Goal: Task Accomplishment & Management: Use online tool/utility

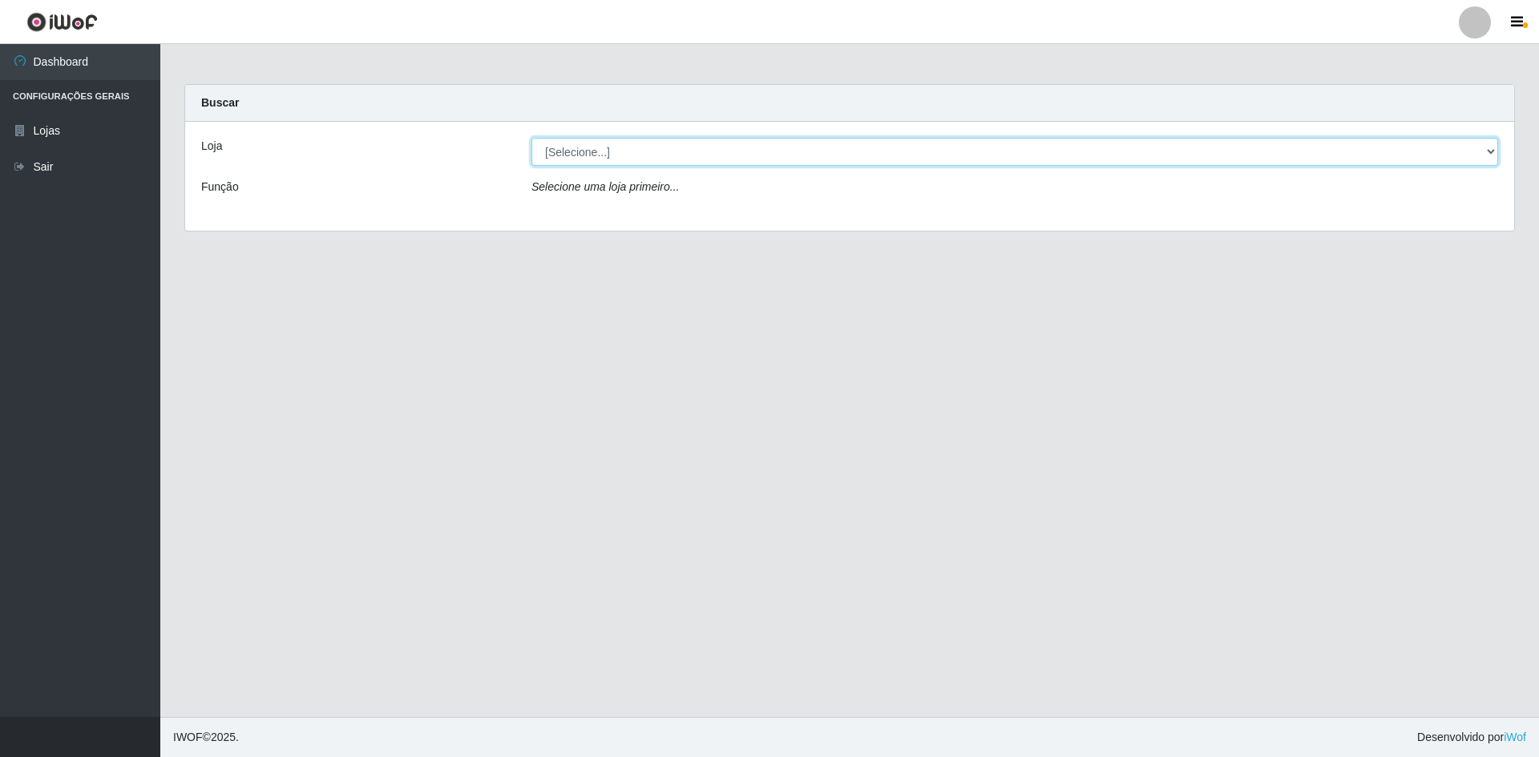
click at [728, 155] on select "[Selecione...] Hiper Queiroz - [GEOGRAPHIC_DATA] [GEOGRAPHIC_DATA] [GEOGRAPHIC_…" at bounding box center [1014, 152] width 967 height 28
click at [531, 138] on select "[Selecione...] Hiper Queiroz - [GEOGRAPHIC_DATA] [GEOGRAPHIC_DATA] [GEOGRAPHIC_…" at bounding box center [1014, 152] width 967 height 28
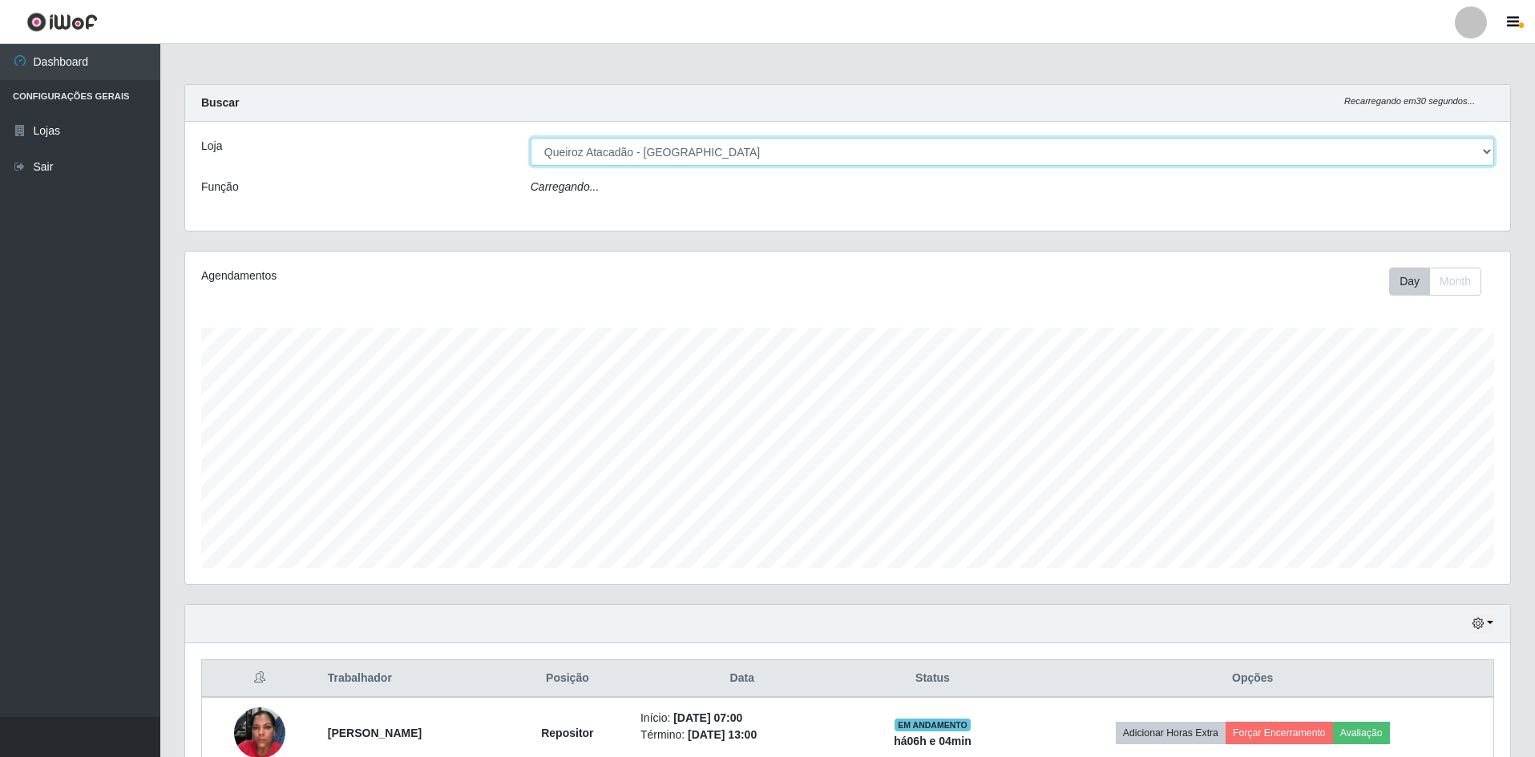
scroll to position [333, 1325]
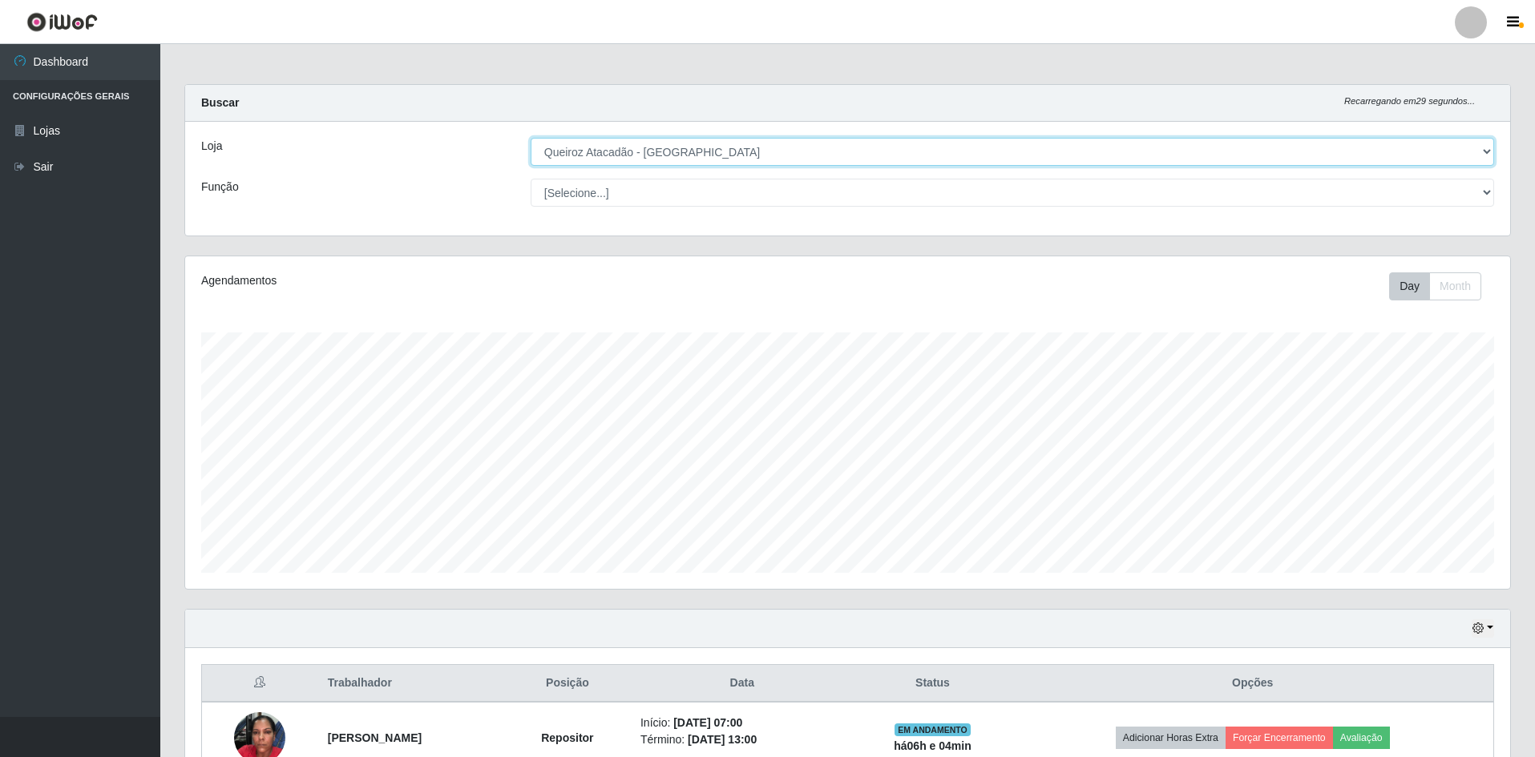
click at [618, 155] on select "[Selecione...] Hiper Queiroz - [GEOGRAPHIC_DATA] [GEOGRAPHIC_DATA] [GEOGRAPHIC_…" at bounding box center [1012, 152] width 963 height 28
click at [531, 138] on select "[Selecione...] Hiper Queiroz - [GEOGRAPHIC_DATA] [GEOGRAPHIC_DATA] [GEOGRAPHIC_…" at bounding box center [1012, 152] width 963 height 28
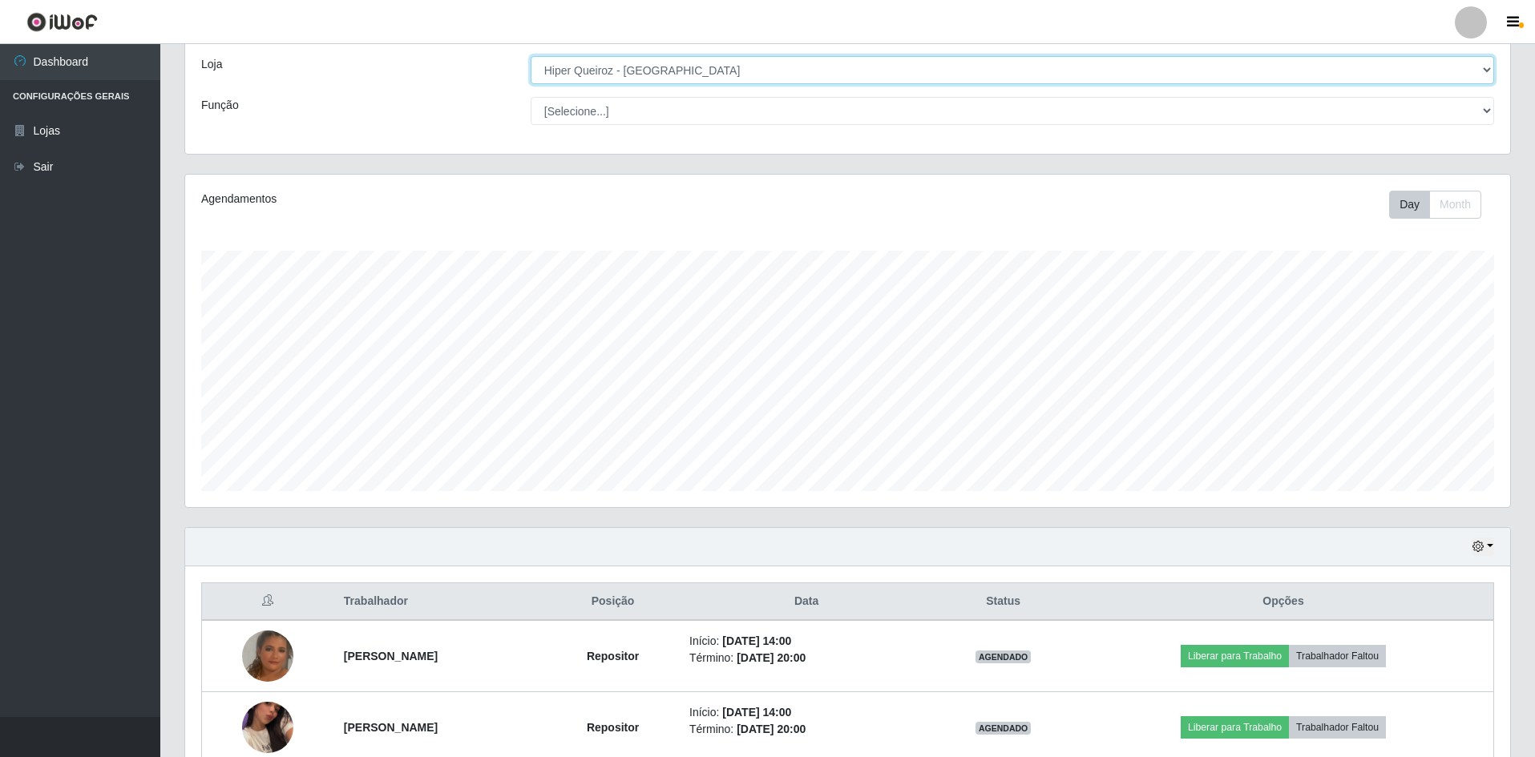
scroll to position [0, 0]
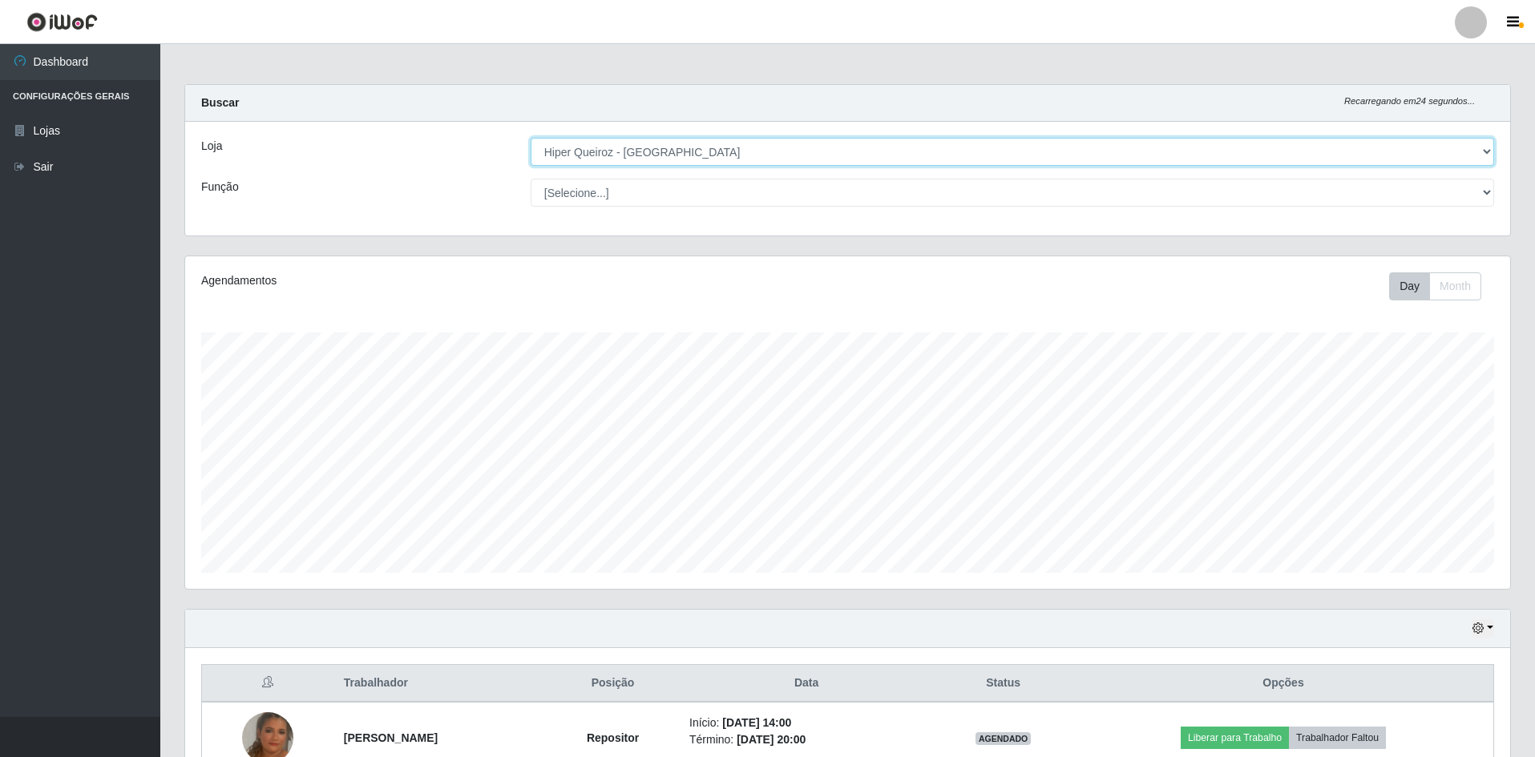
click at [609, 155] on select "[Selecione...] Hiper Queiroz - [GEOGRAPHIC_DATA] [GEOGRAPHIC_DATA] [GEOGRAPHIC_…" at bounding box center [1012, 152] width 963 height 28
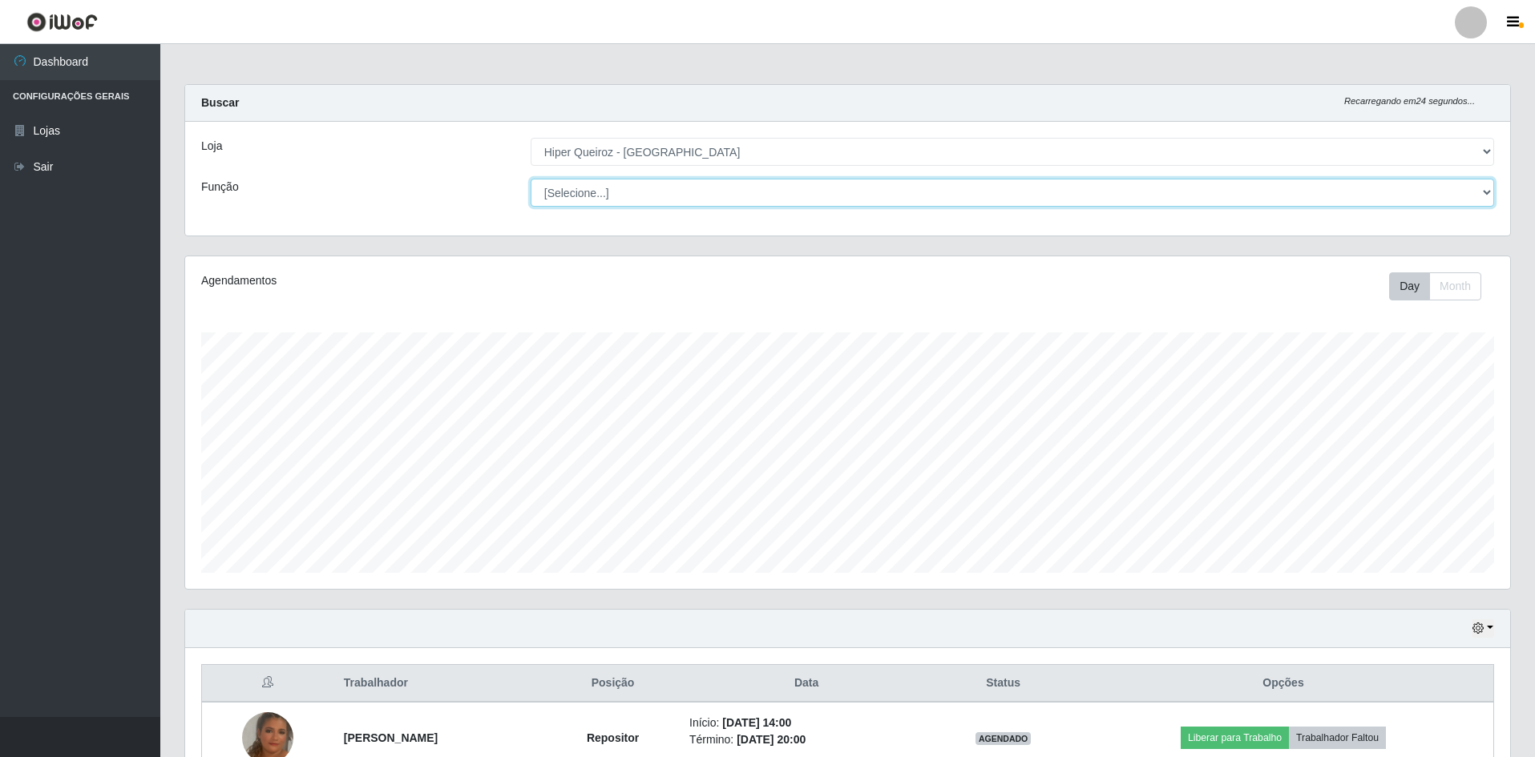
click at [623, 192] on select "[Selecione...] ASG ASG + ASG ++ Embalador Embalador + Embalador ++ Repositor Re…" at bounding box center [1012, 193] width 963 height 28
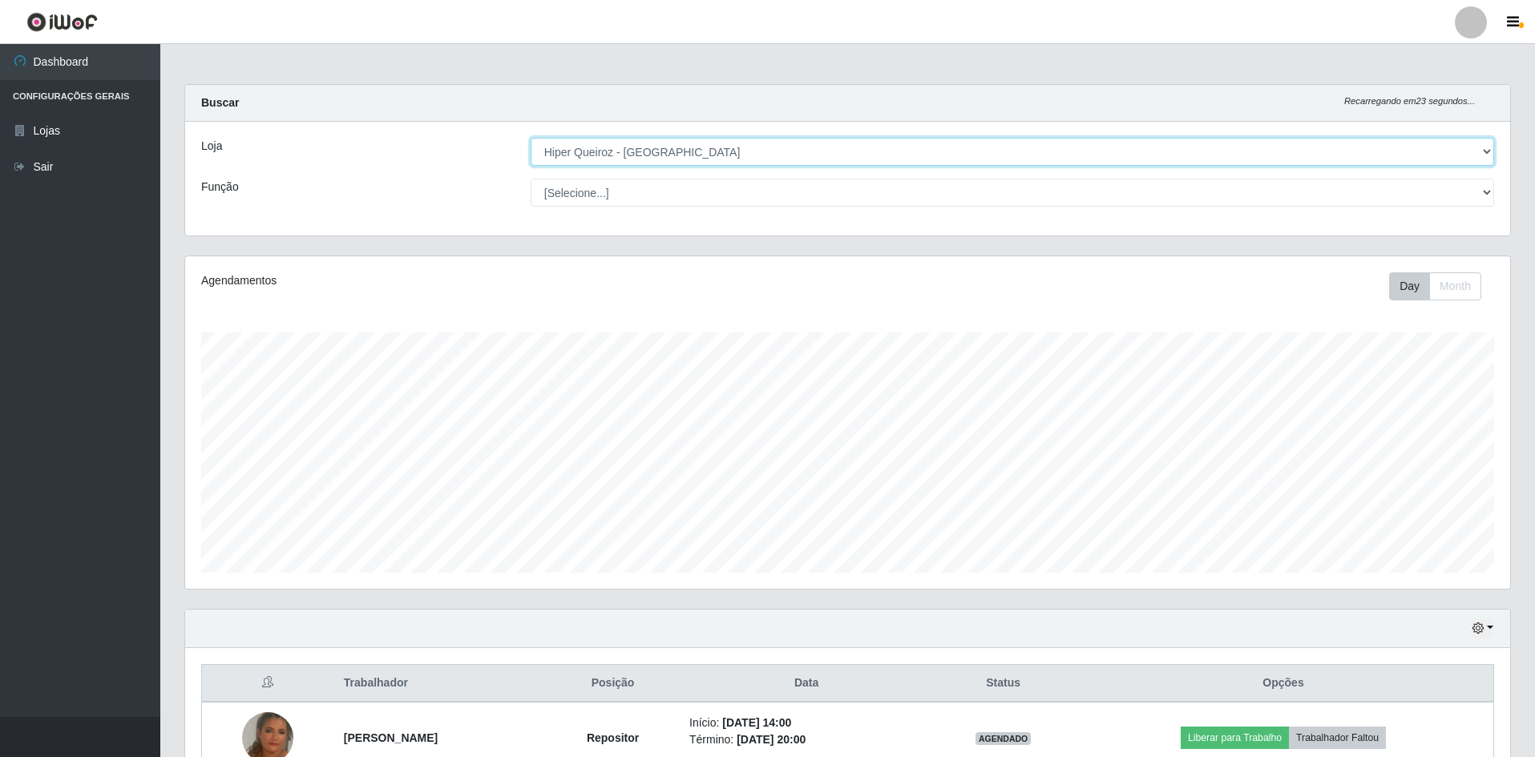
click at [620, 159] on select "[Selecione...] Hiper Queiroz - [GEOGRAPHIC_DATA] [GEOGRAPHIC_DATA] [GEOGRAPHIC_…" at bounding box center [1012, 152] width 963 height 28
select select "517"
click at [531, 138] on select "[Selecione...] Hiper Queiroz - [GEOGRAPHIC_DATA] [GEOGRAPHIC_DATA] [GEOGRAPHIC_…" at bounding box center [1012, 152] width 963 height 28
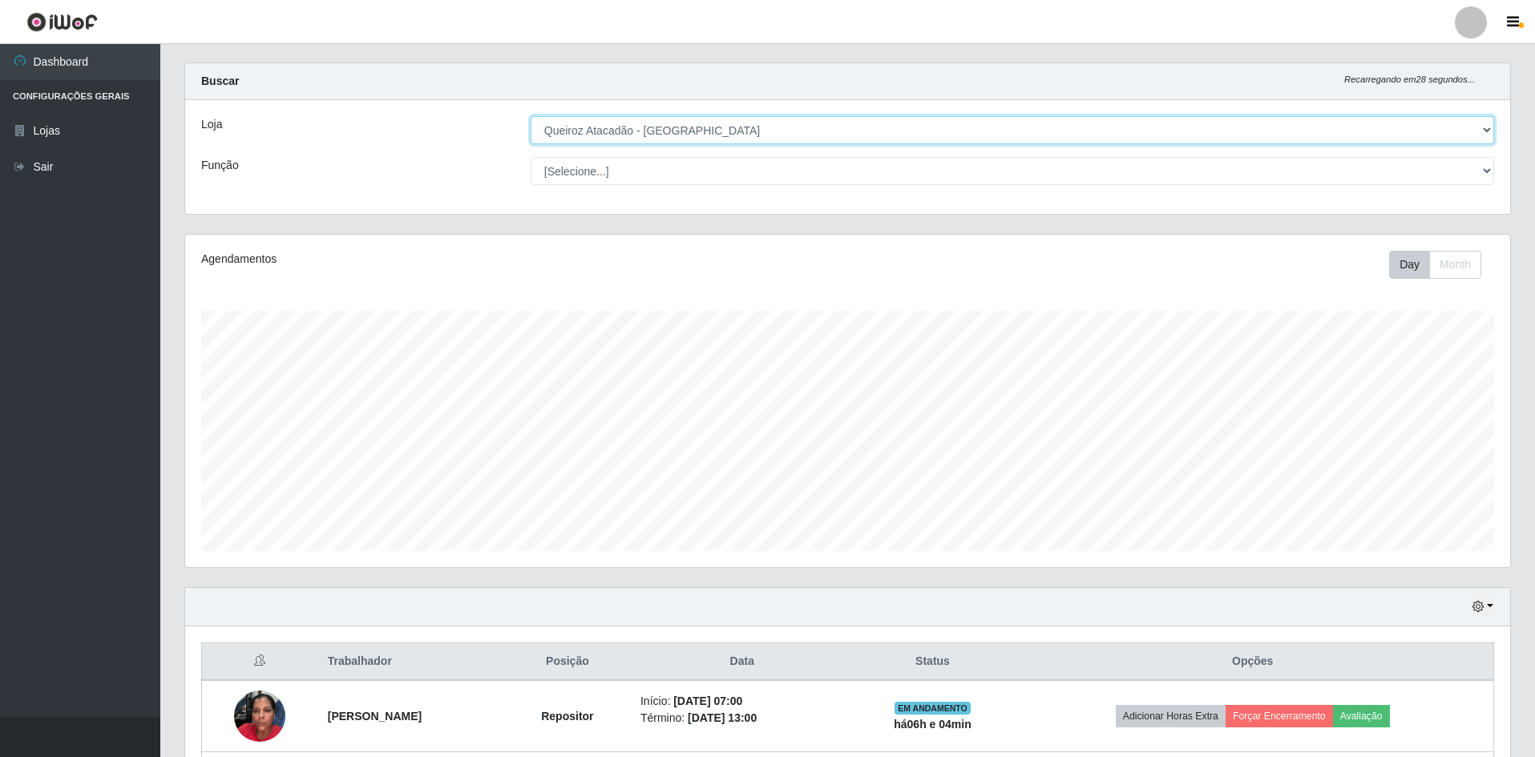
scroll to position [307, 0]
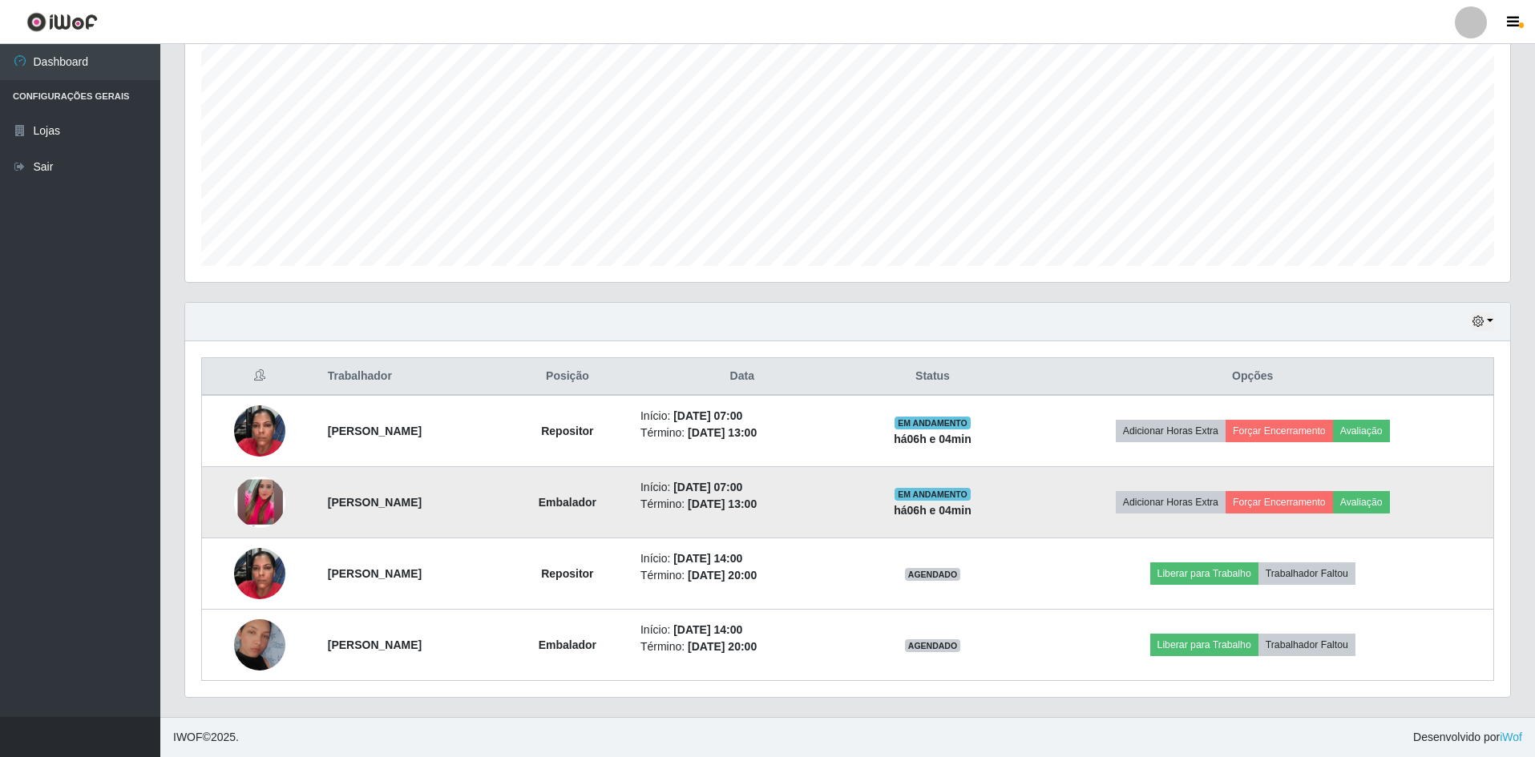
click at [269, 500] on img at bounding box center [259, 502] width 51 height 111
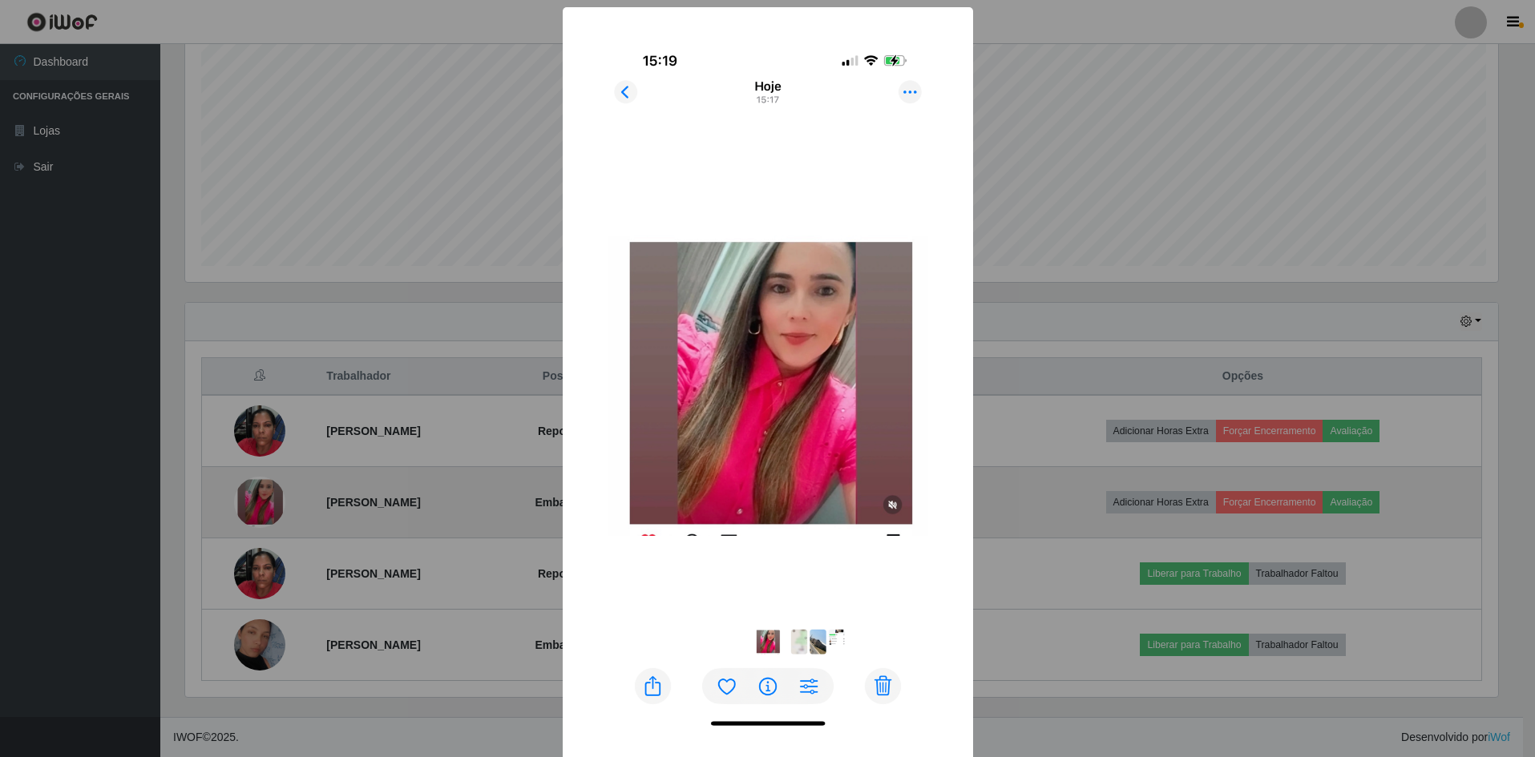
scroll to position [333, 1317]
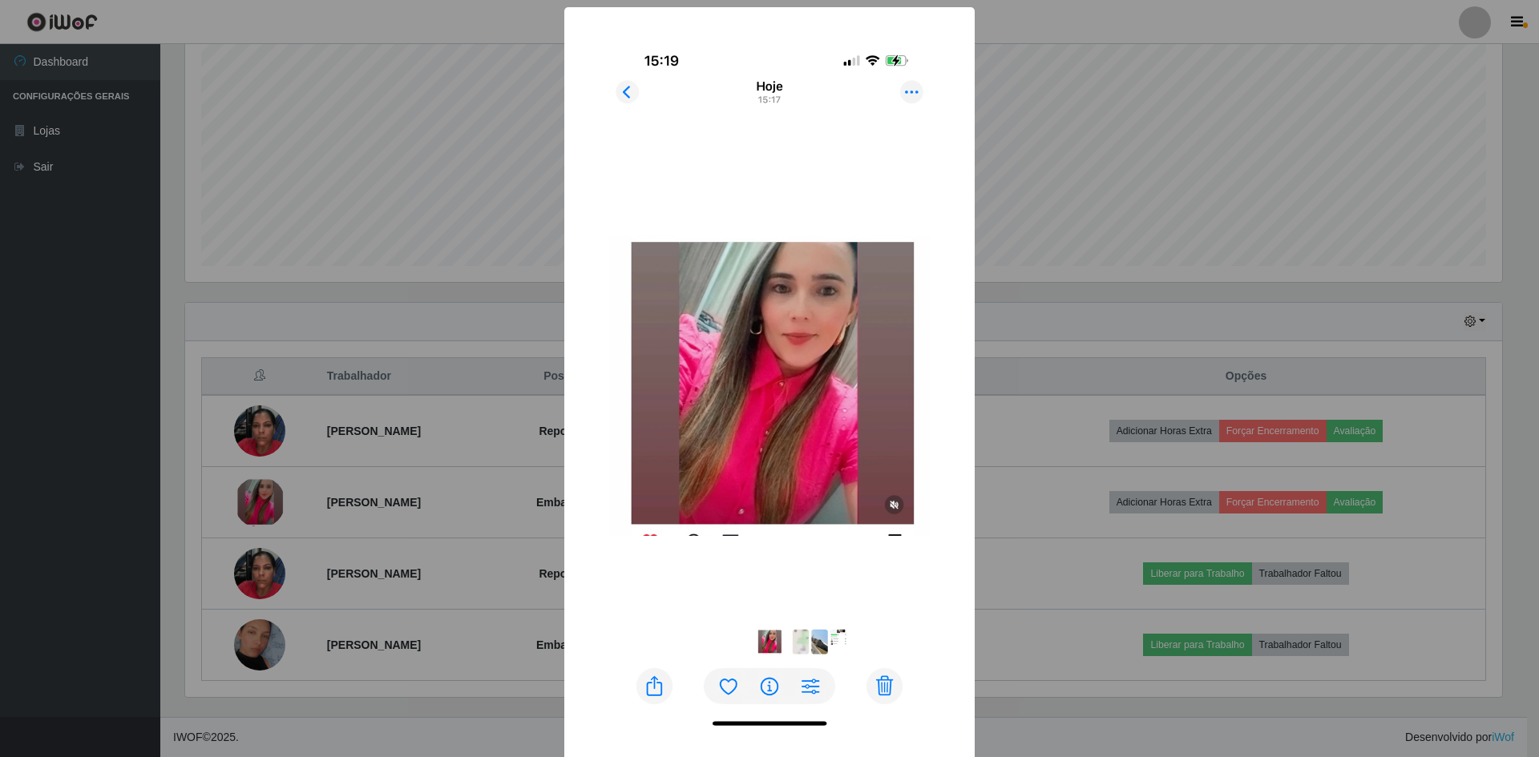
click at [1153, 131] on div "× OK Cancel" at bounding box center [769, 378] width 1539 height 757
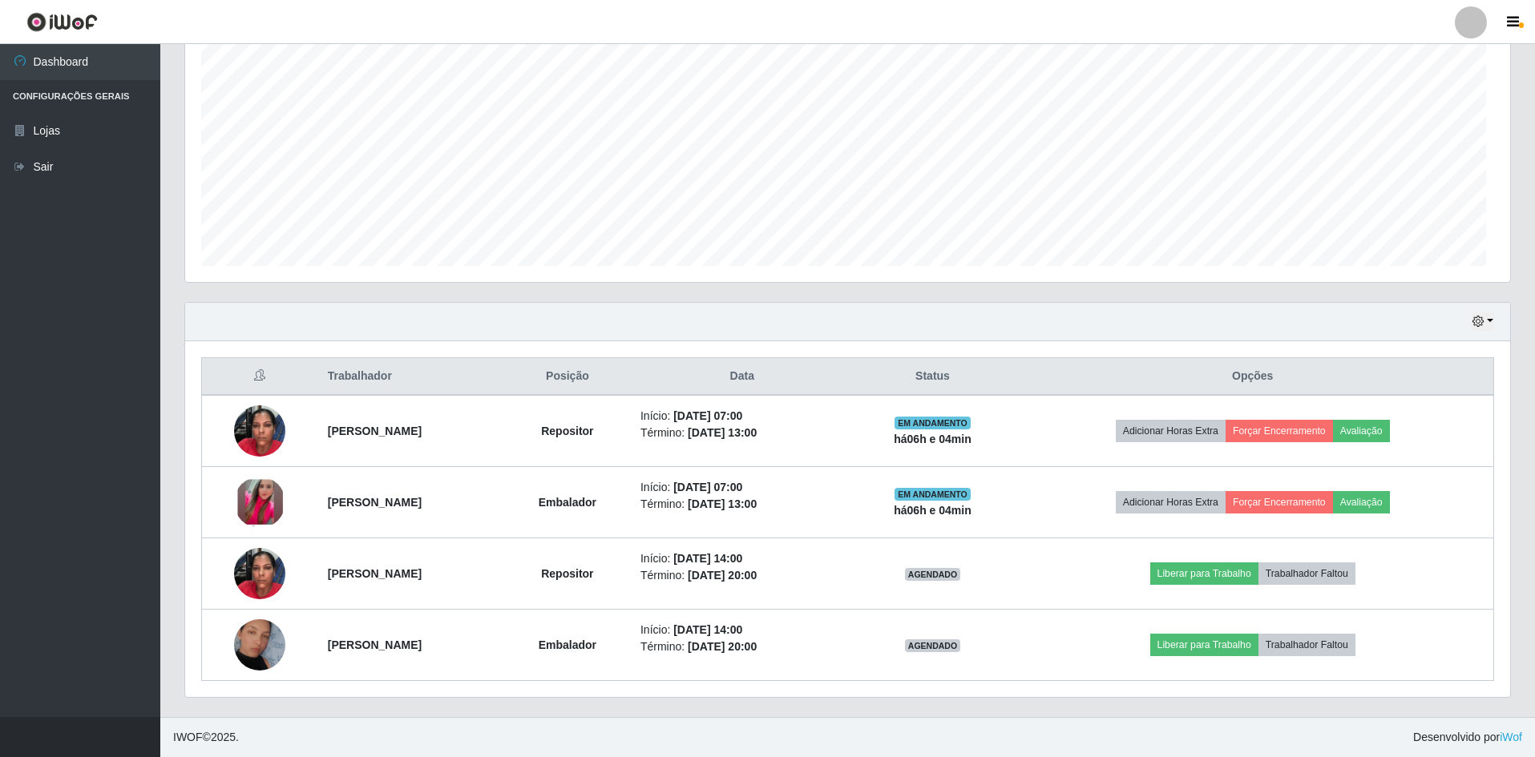
scroll to position [333, 1325]
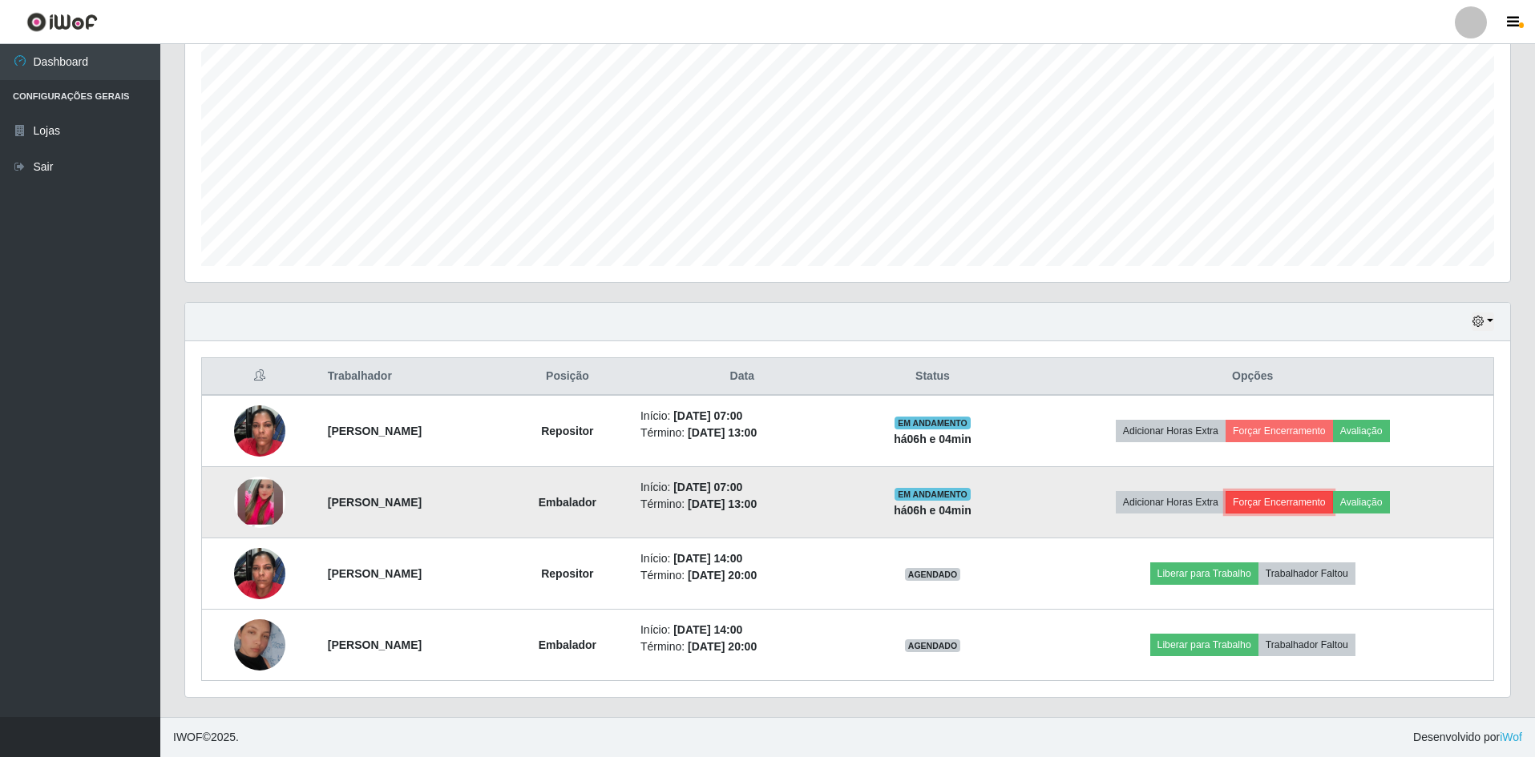
click at [1333, 501] on button "Forçar Encerramento" at bounding box center [1278, 502] width 107 height 22
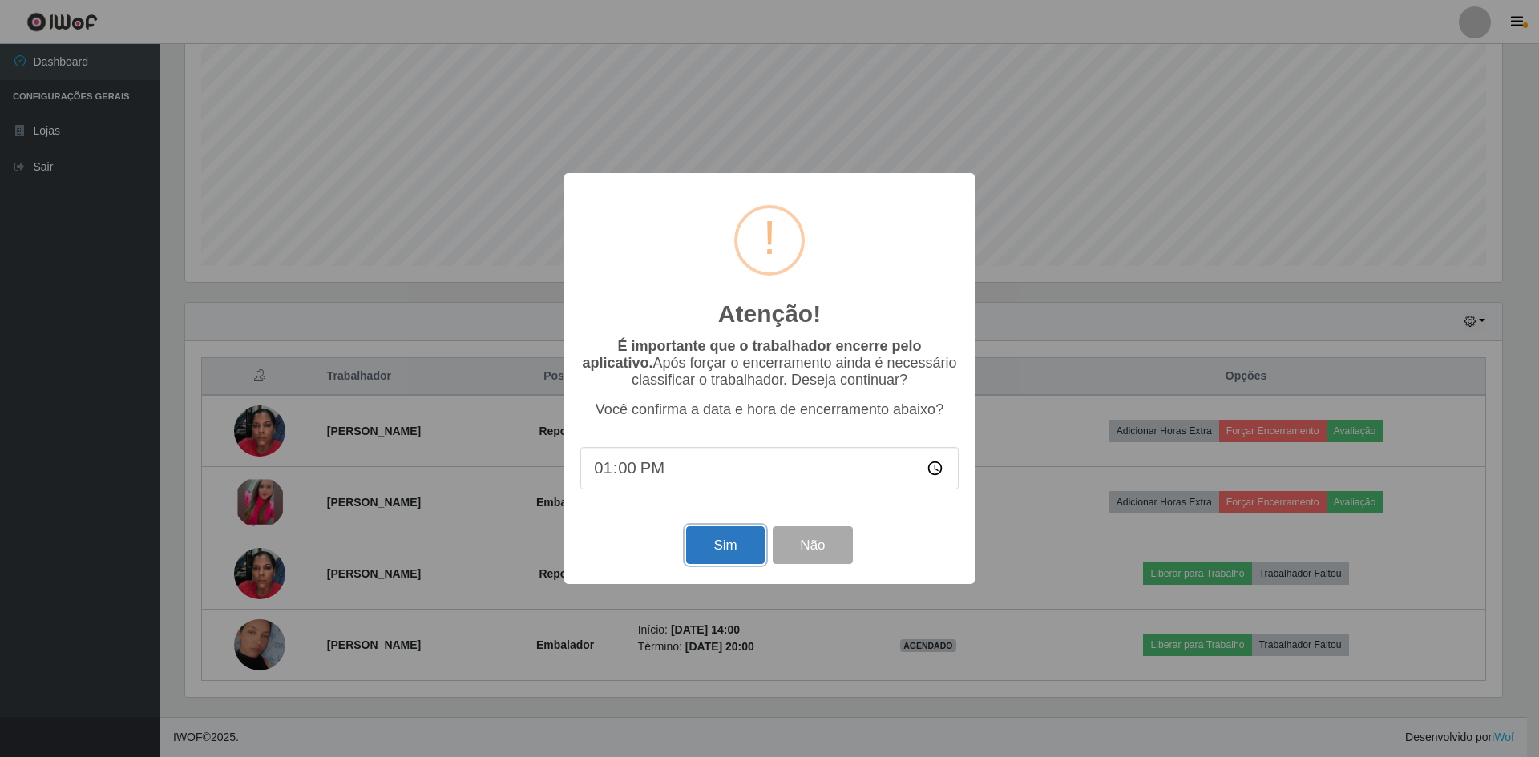
click at [741, 552] on button "Sim" at bounding box center [725, 546] width 78 height 38
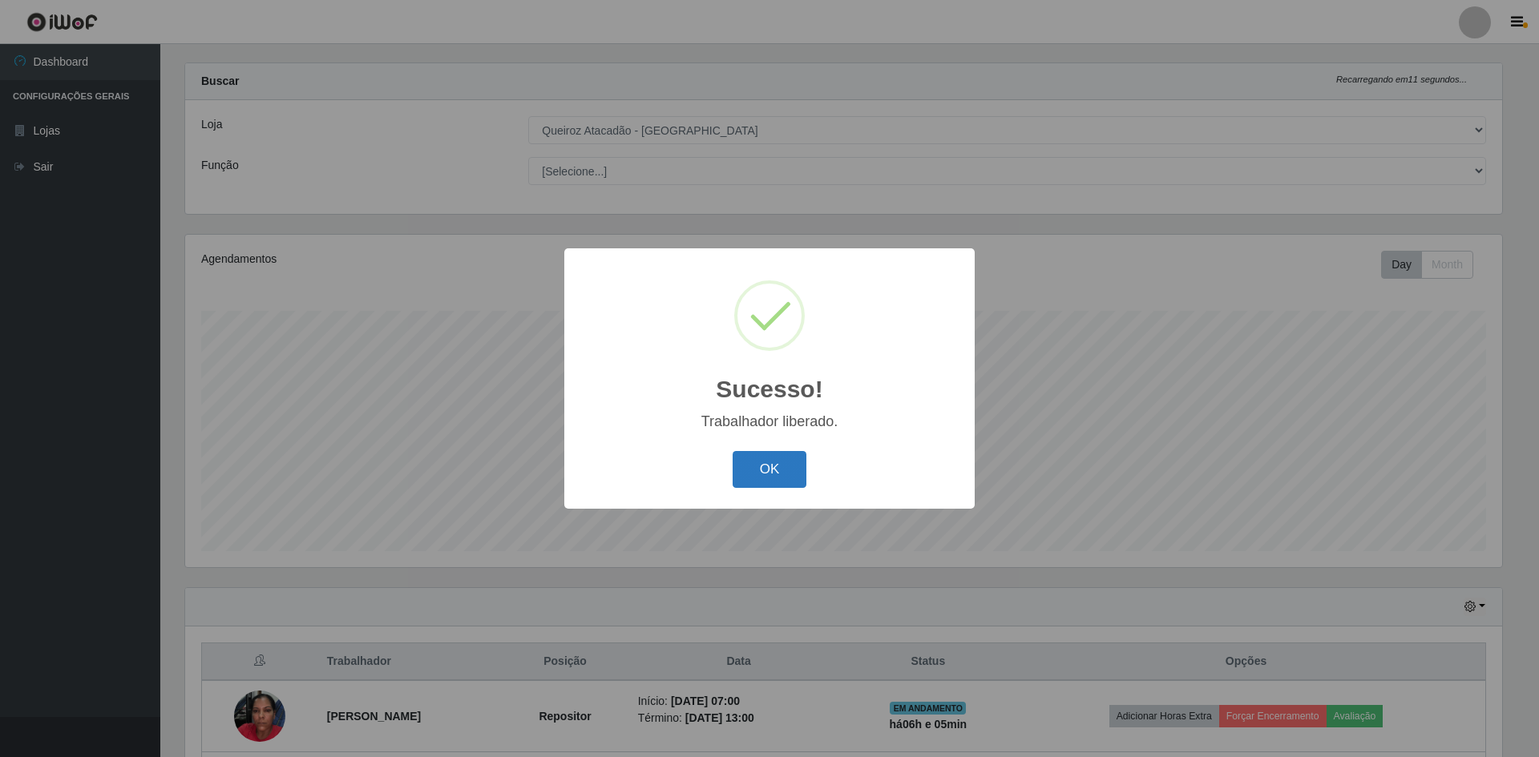
click at [786, 461] on button "OK" at bounding box center [770, 470] width 75 height 38
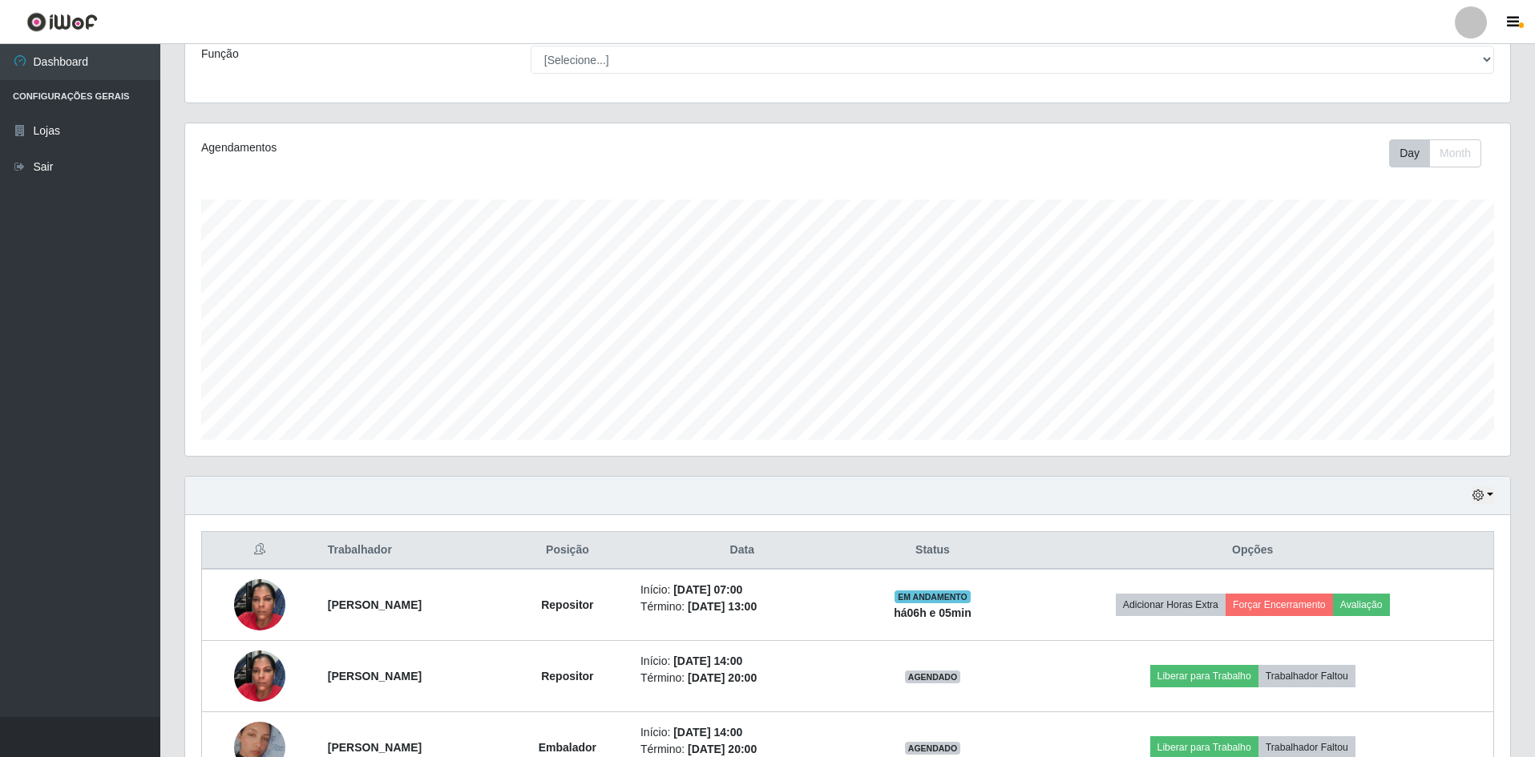
scroll to position [236, 0]
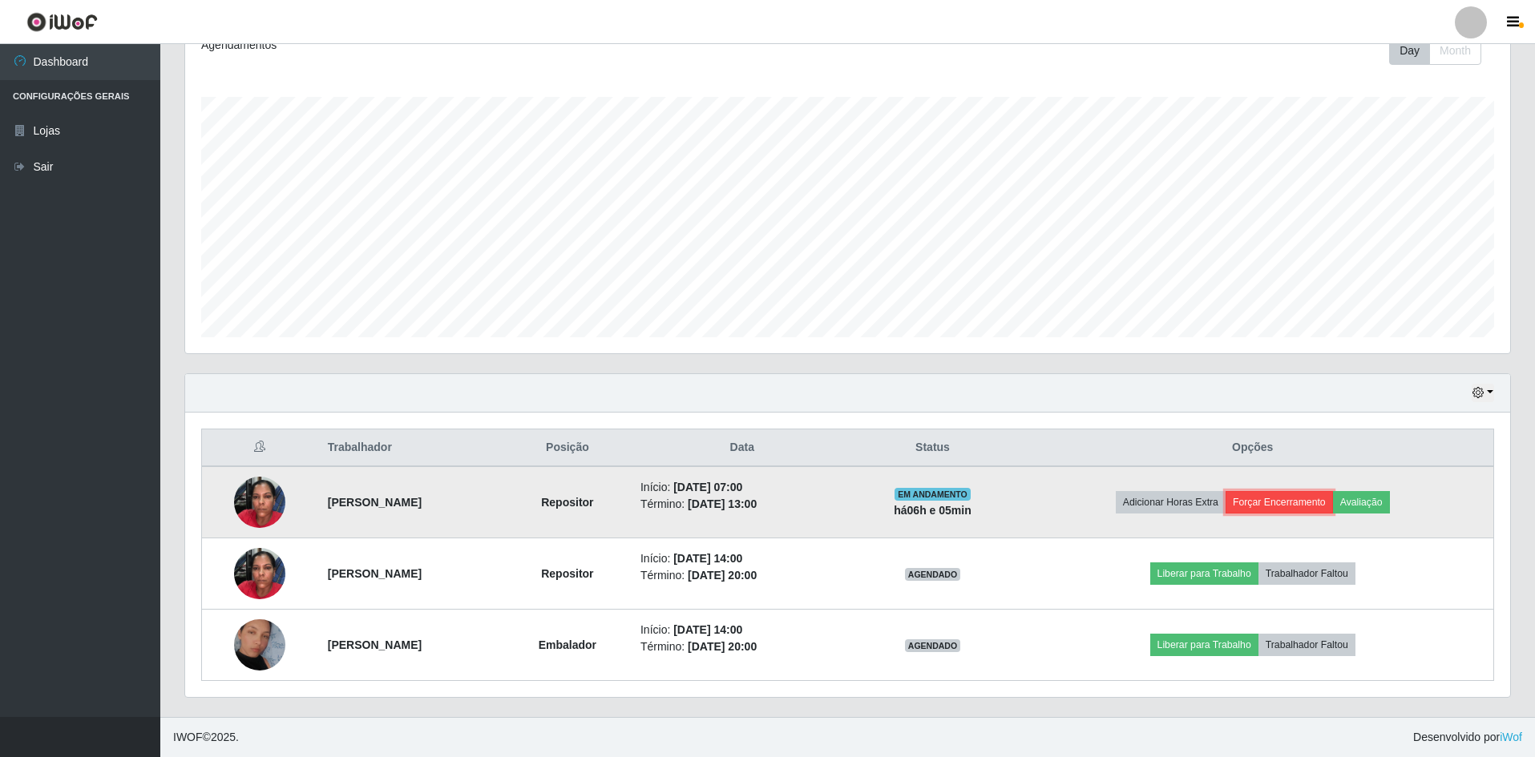
click at [1304, 507] on button "Forçar Encerramento" at bounding box center [1278, 502] width 107 height 22
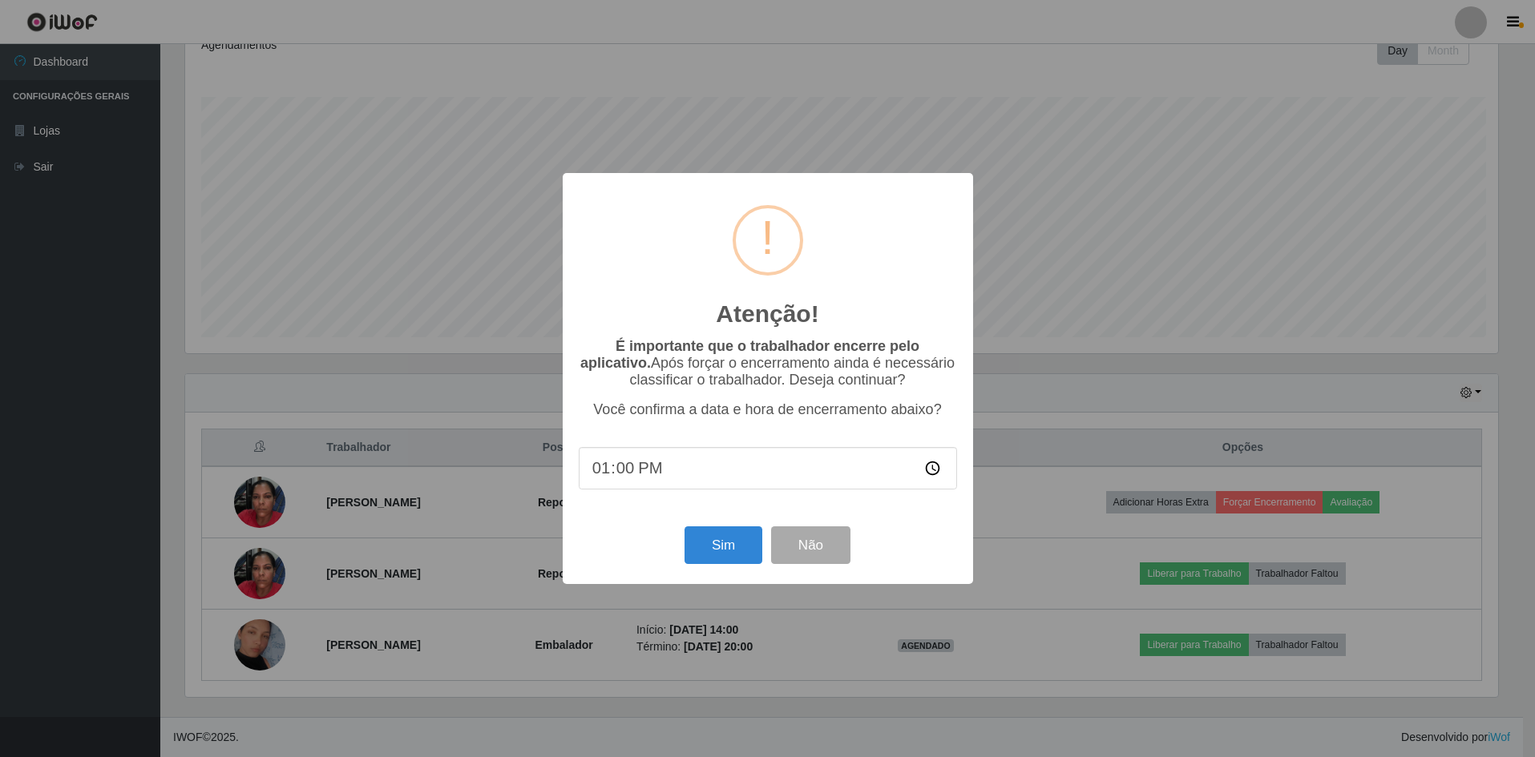
scroll to position [333, 1317]
click at [737, 557] on button "Sim" at bounding box center [725, 546] width 78 height 38
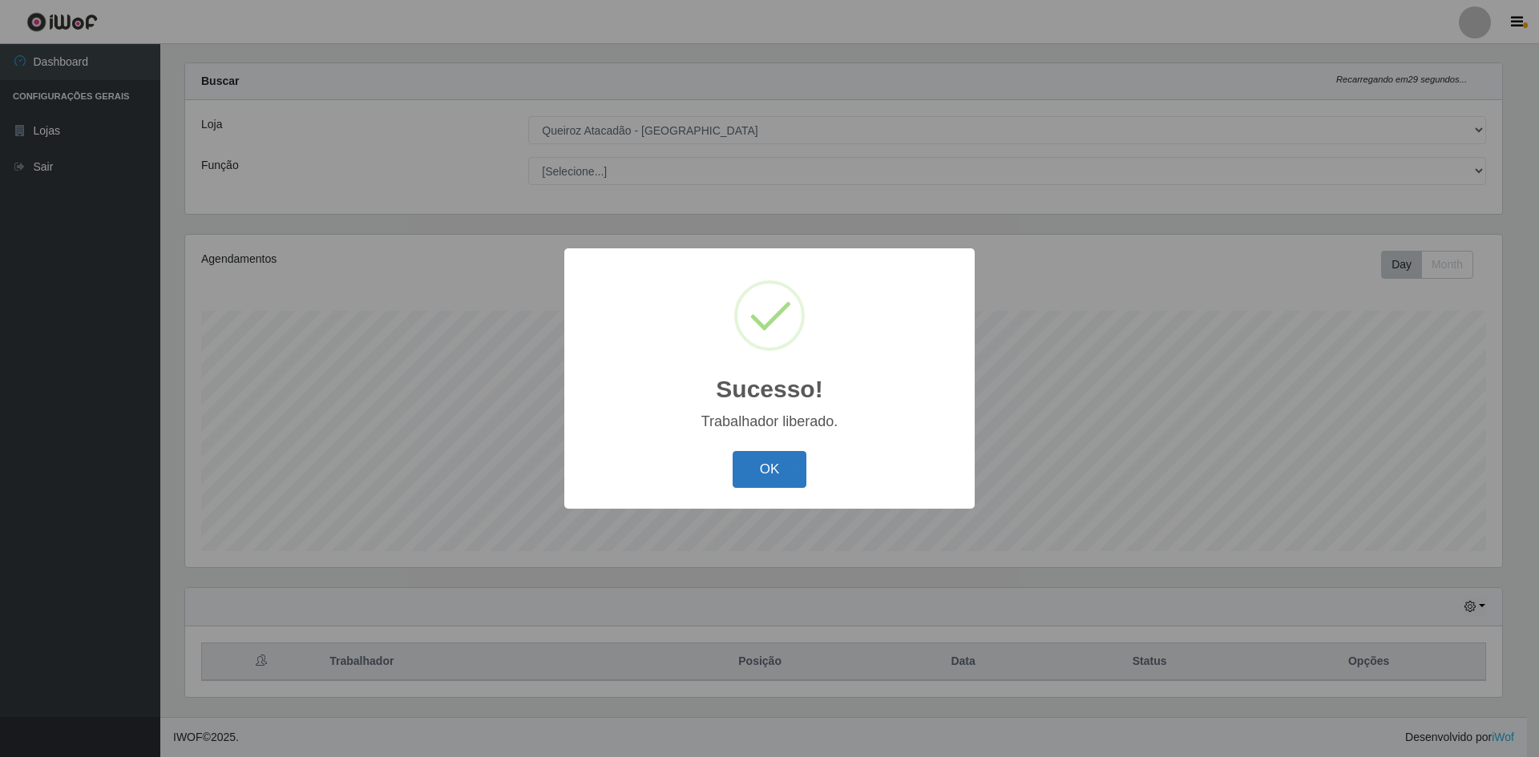
click at [789, 460] on button "OK" at bounding box center [770, 470] width 75 height 38
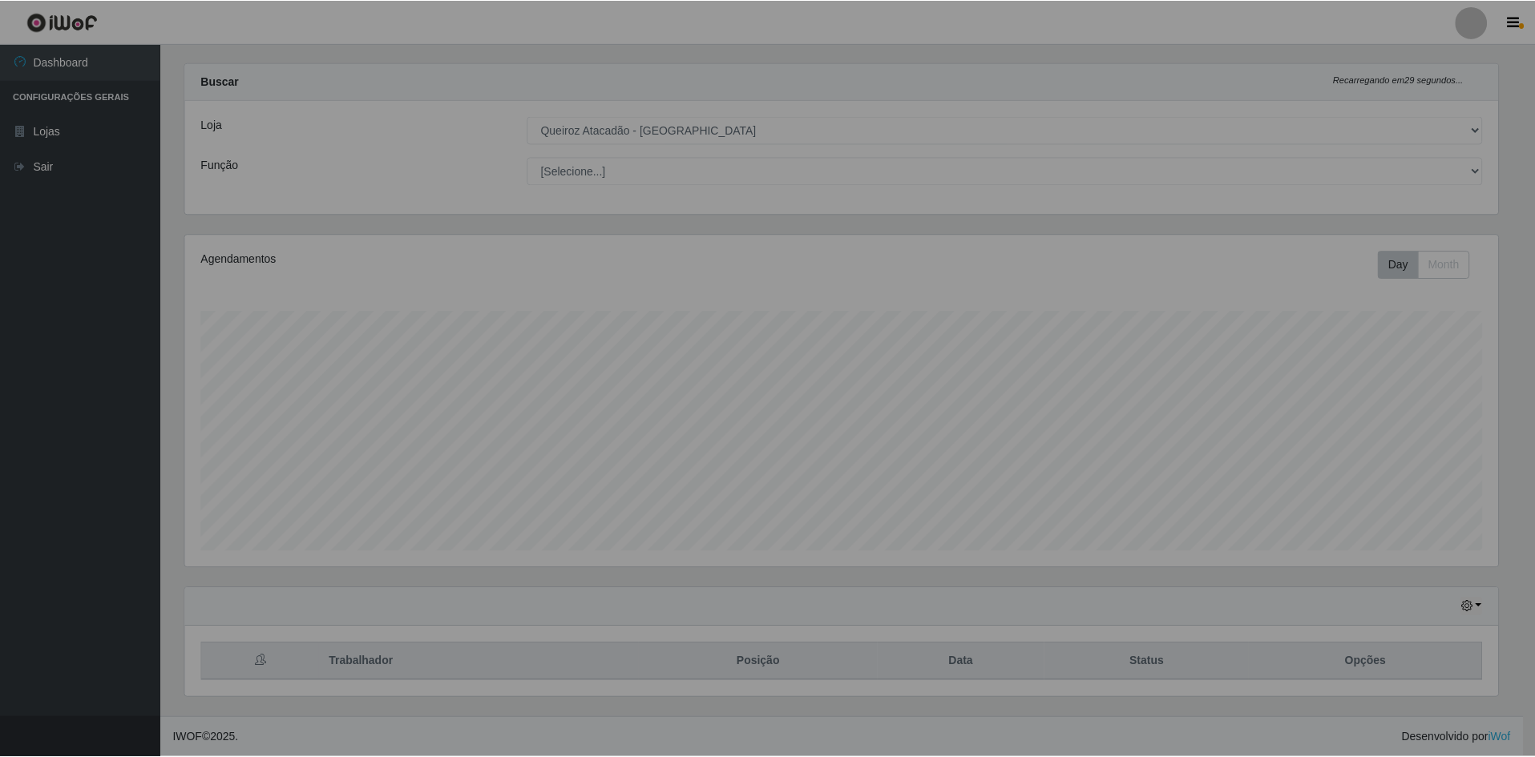
scroll to position [333, 1325]
